Goal: Information Seeking & Learning: Check status

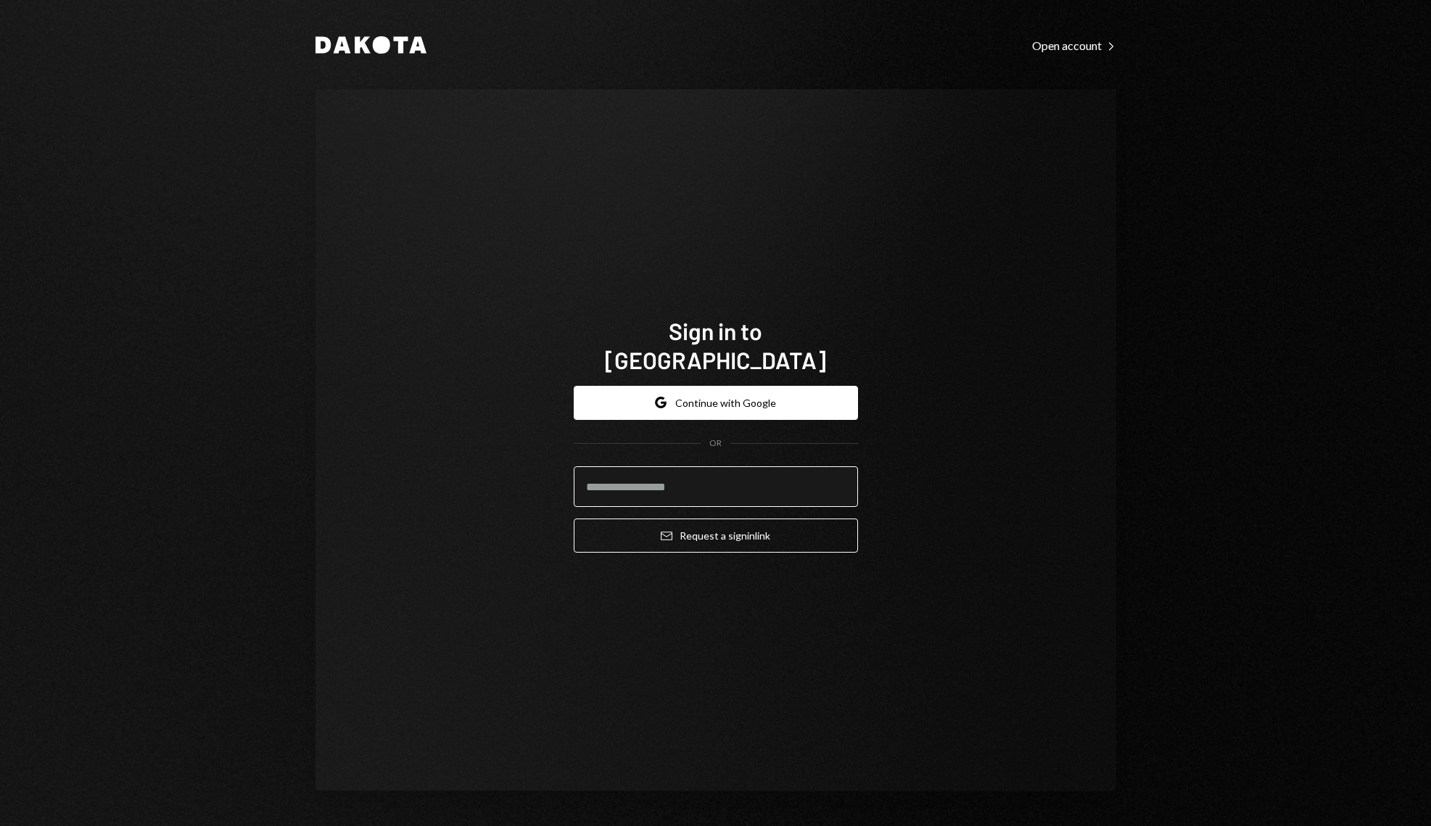
click at [631, 484] on input "email" at bounding box center [716, 486] width 284 height 41
type input "**********"
click at [808, 535] on button "Email Request a sign in link" at bounding box center [716, 536] width 284 height 34
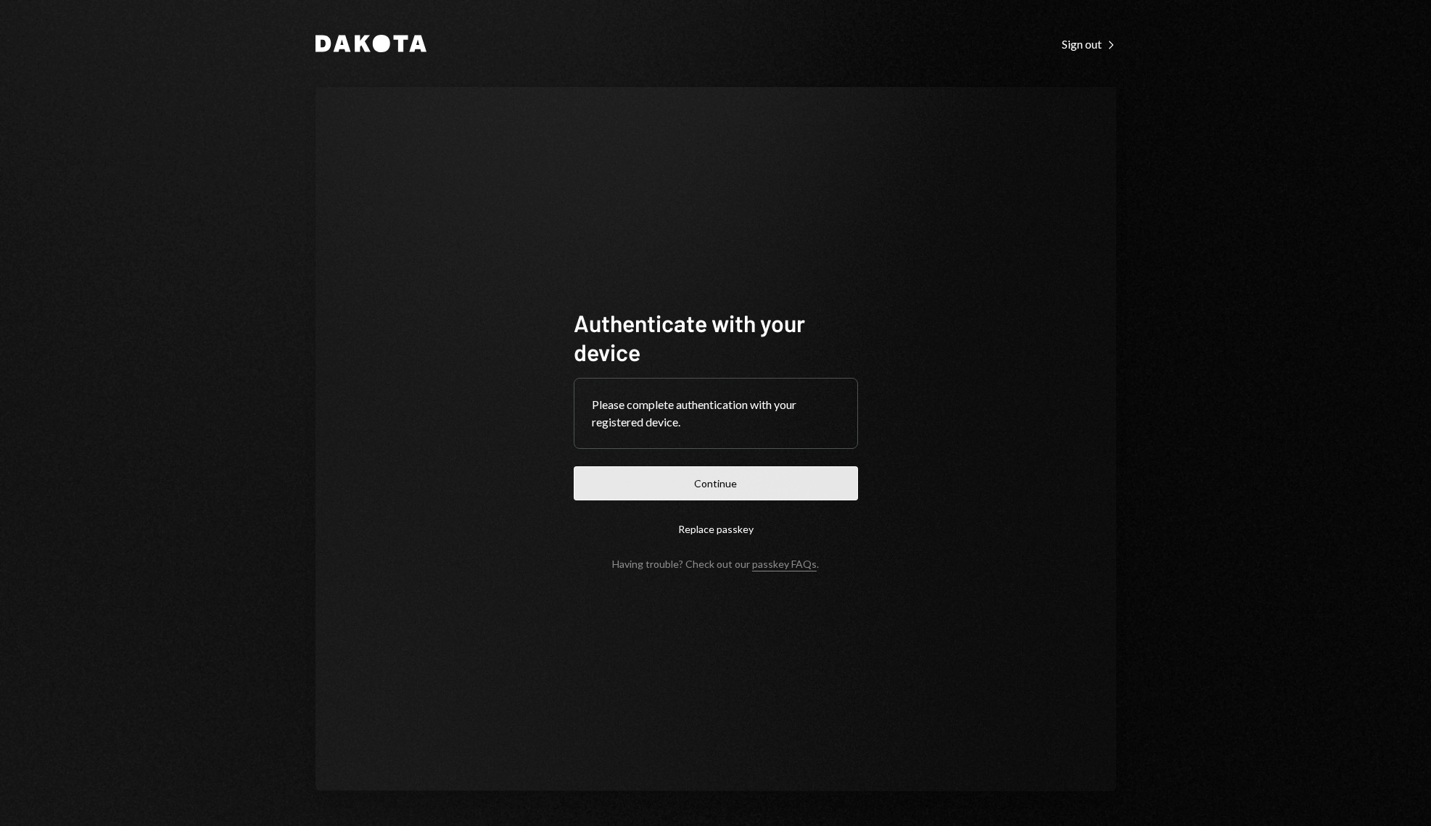
click at [734, 478] on button "Continue" at bounding box center [716, 483] width 284 height 34
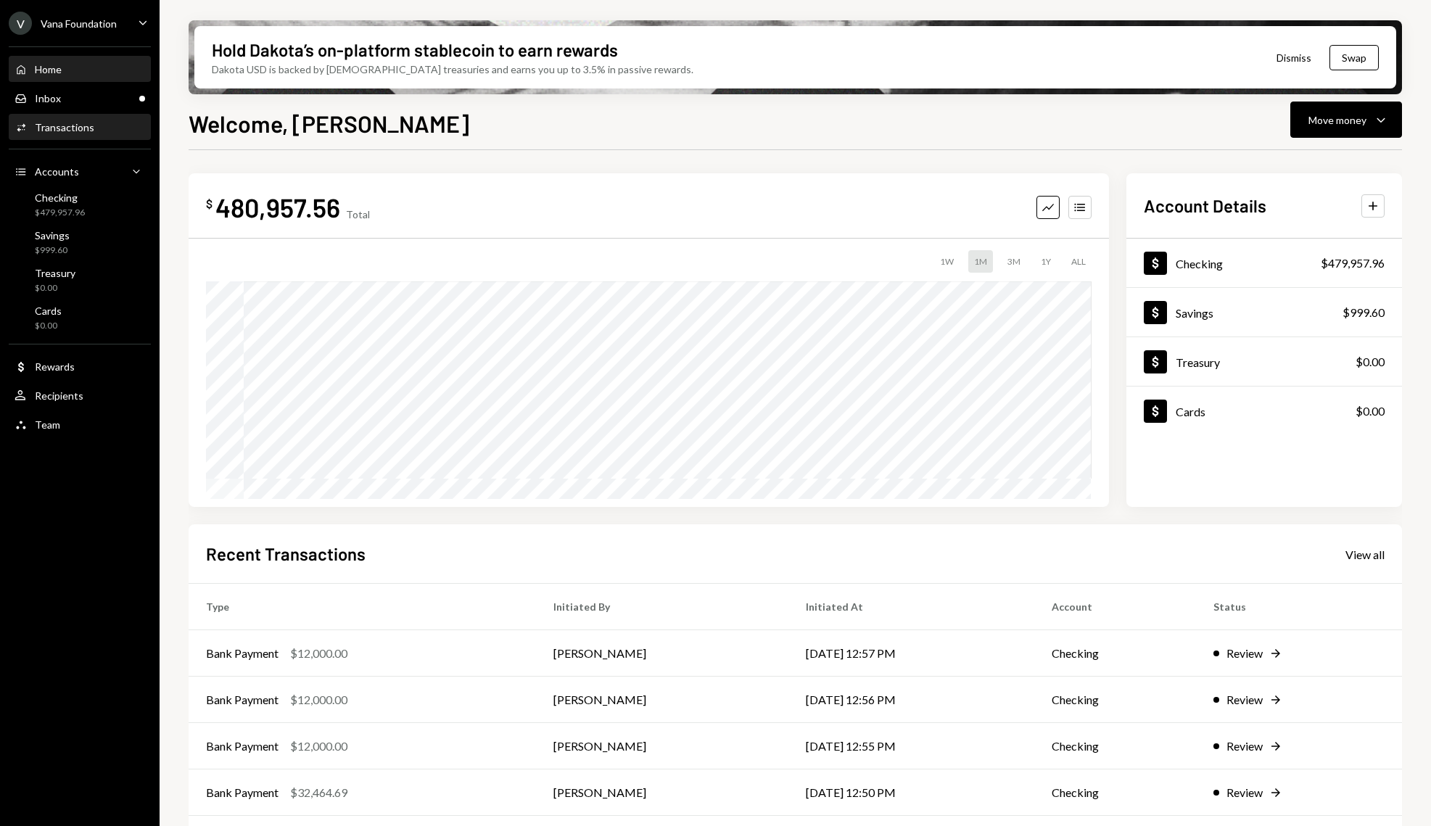
click at [101, 123] on div "Activities Transactions" at bounding box center [80, 127] width 131 height 13
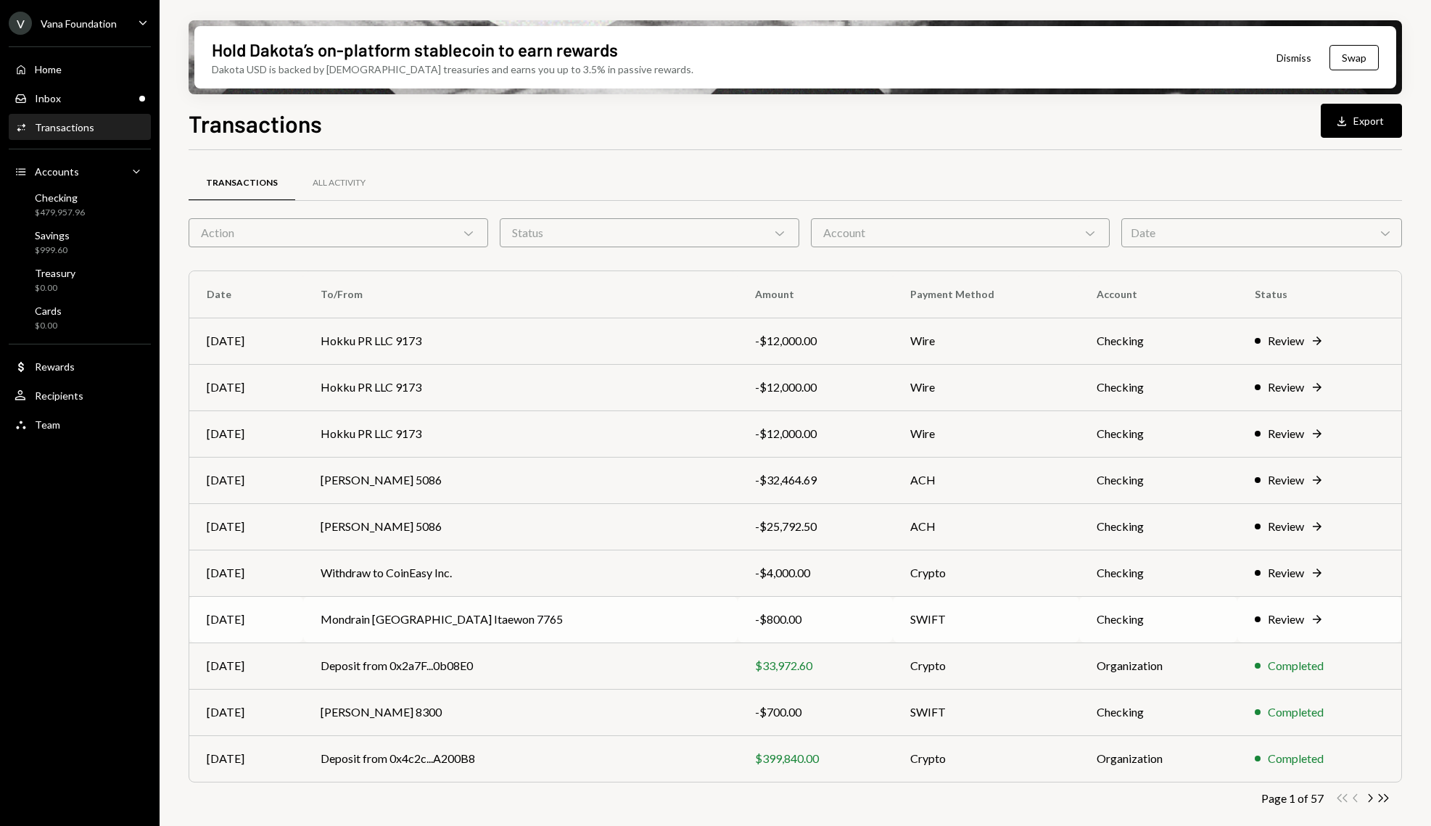
click at [440, 625] on td "Mondrain [GEOGRAPHIC_DATA] Itaewon 7765" at bounding box center [520, 619] width 435 height 46
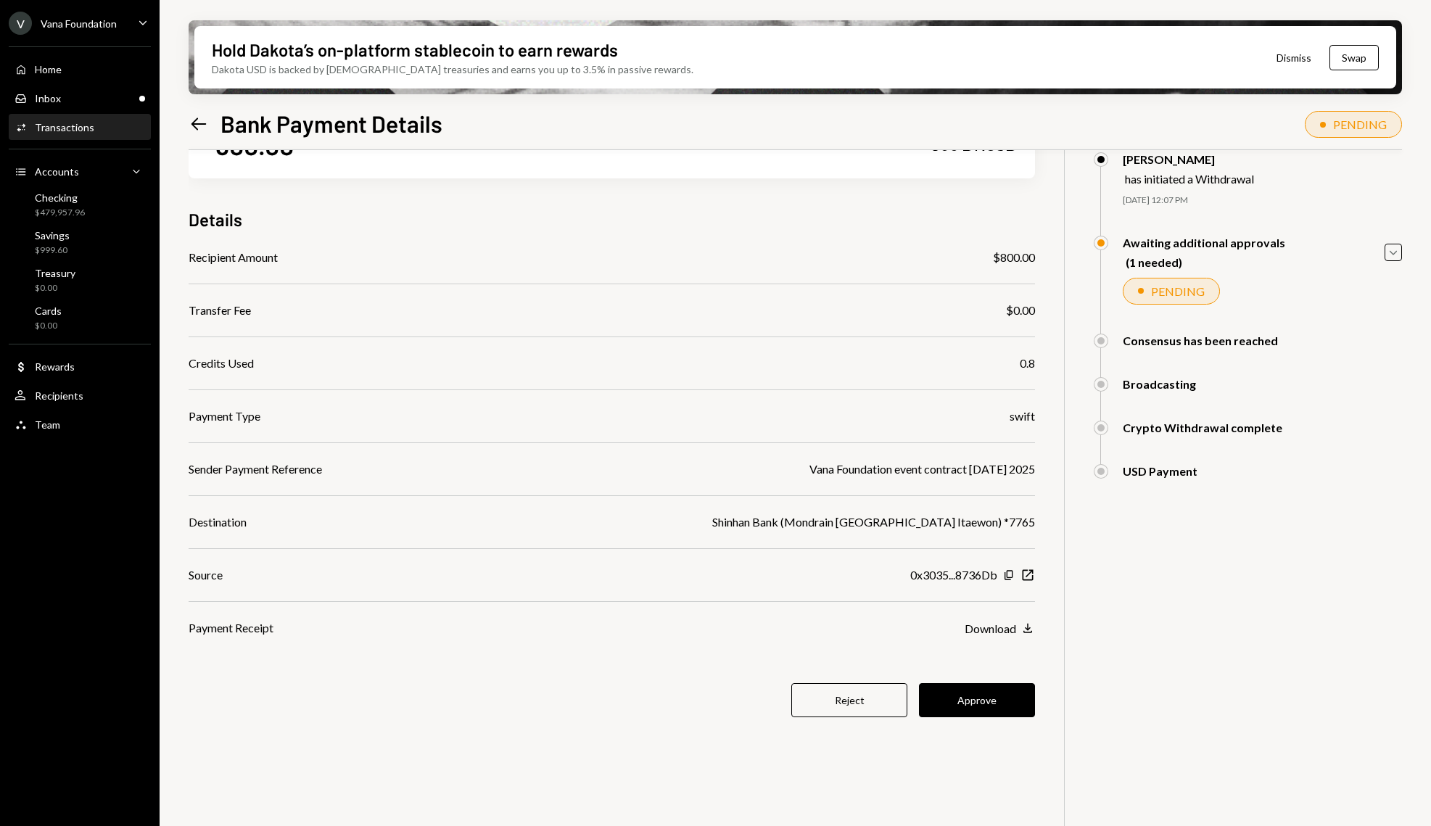
scroll to position [73, 0]
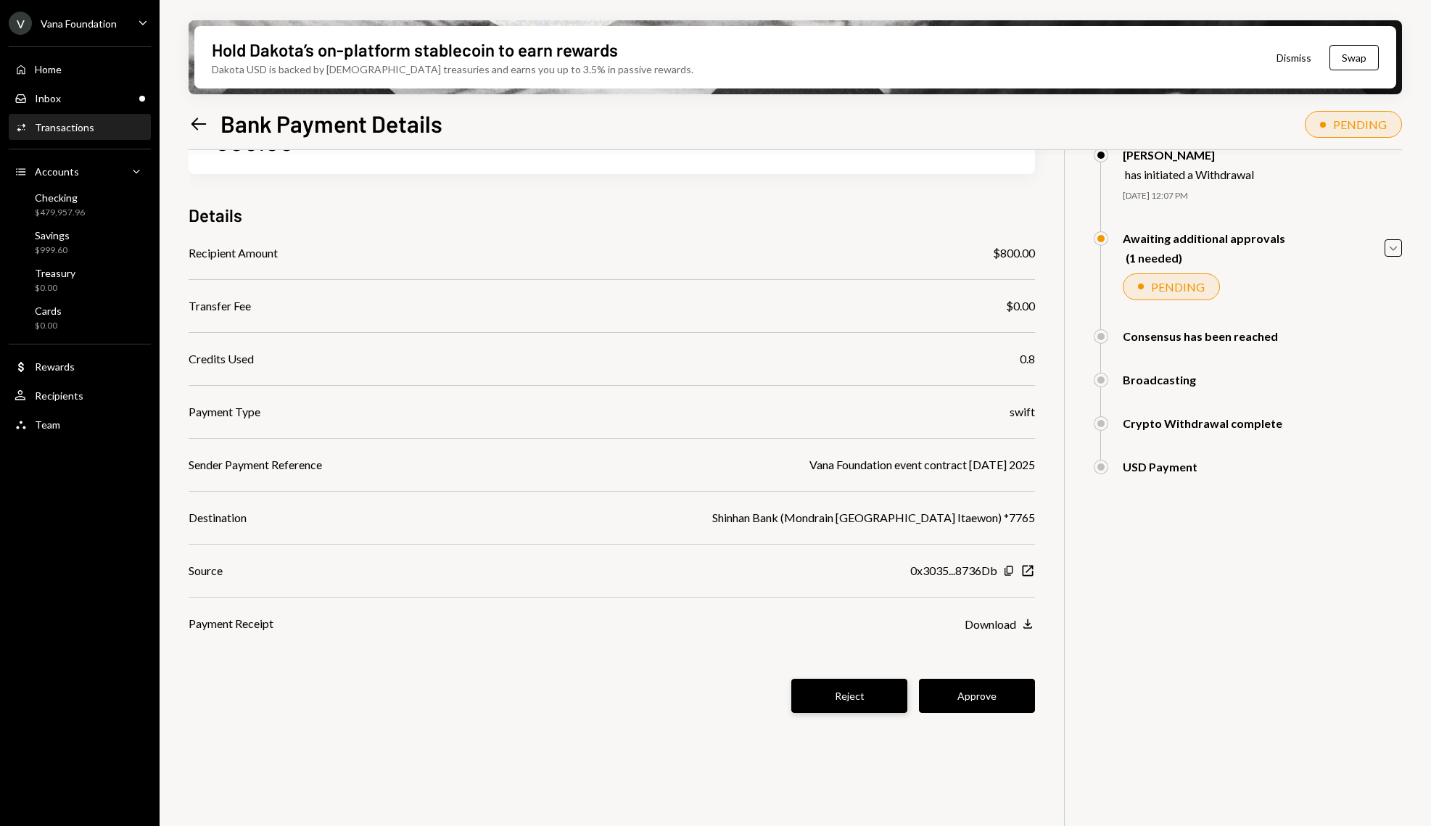
click at [844, 691] on button "Reject" at bounding box center [849, 696] width 116 height 34
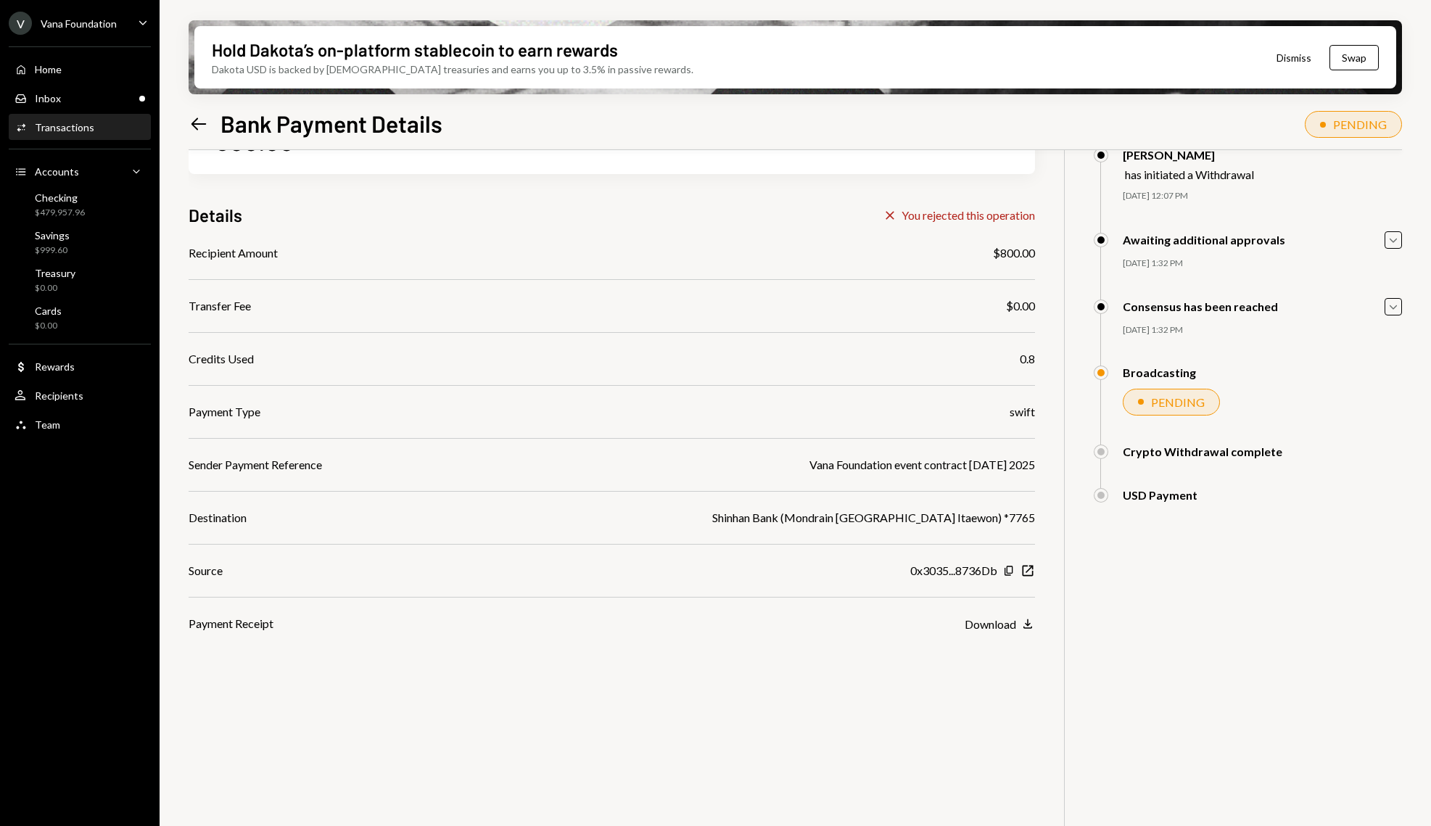
click at [199, 123] on icon "Left Arrow" at bounding box center [199, 124] width 20 height 20
